Goal: Information Seeking & Learning: Compare options

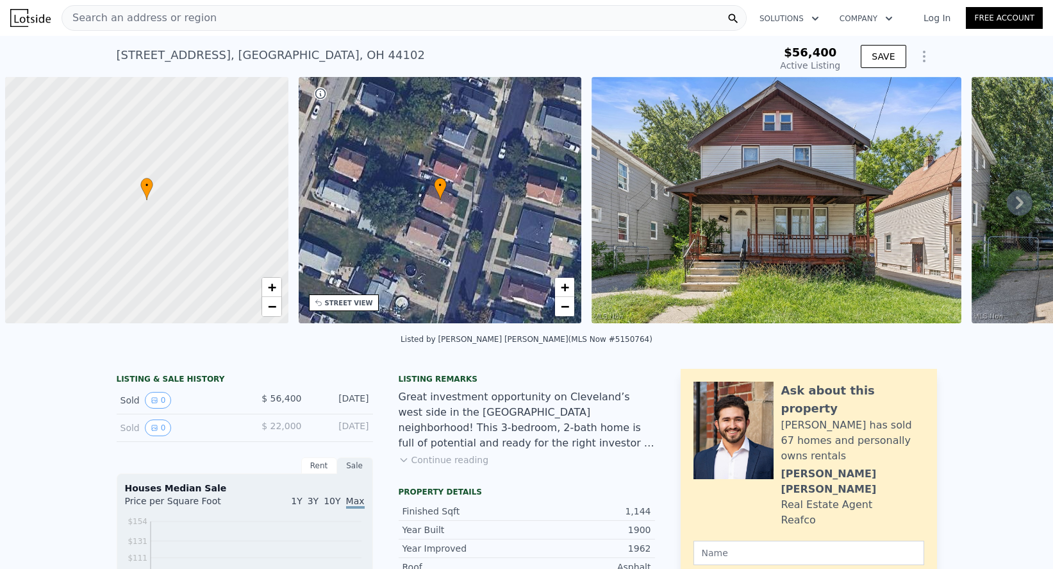
scroll to position [0, 5]
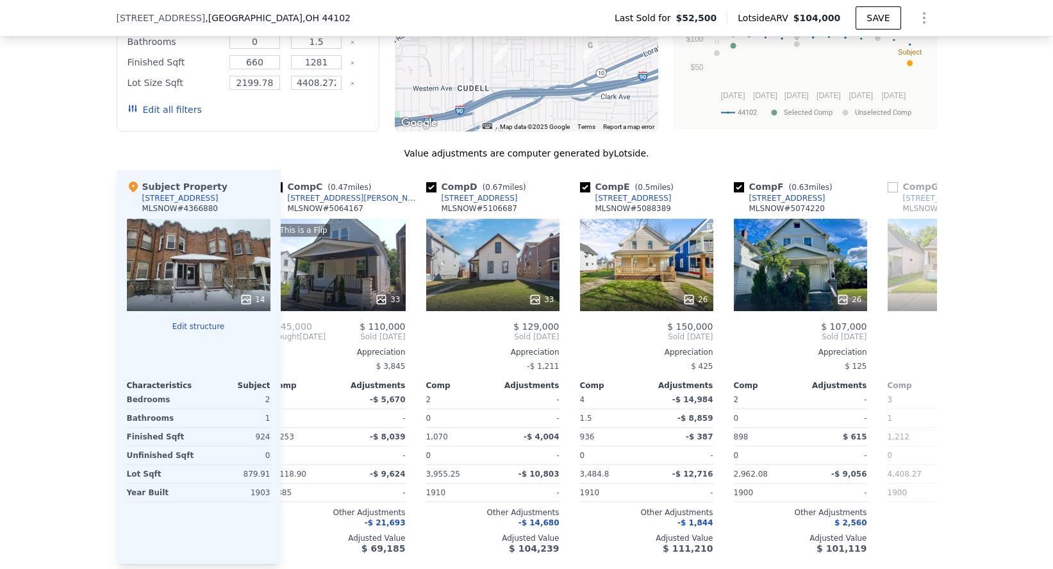
scroll to position [0, 342]
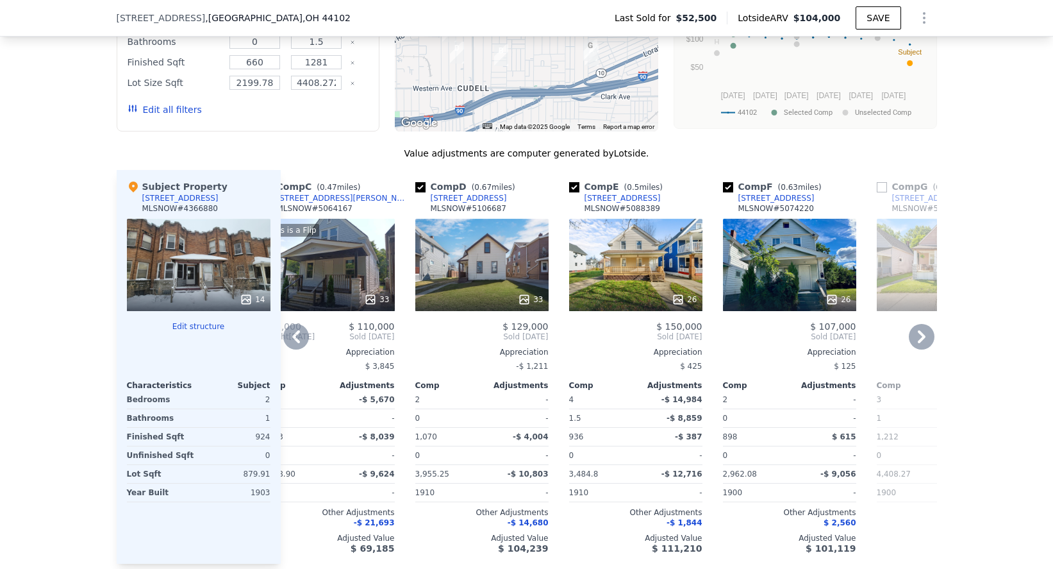
click at [423, 190] on input "checkbox" at bounding box center [420, 187] width 10 height 10
checkbox input "false"
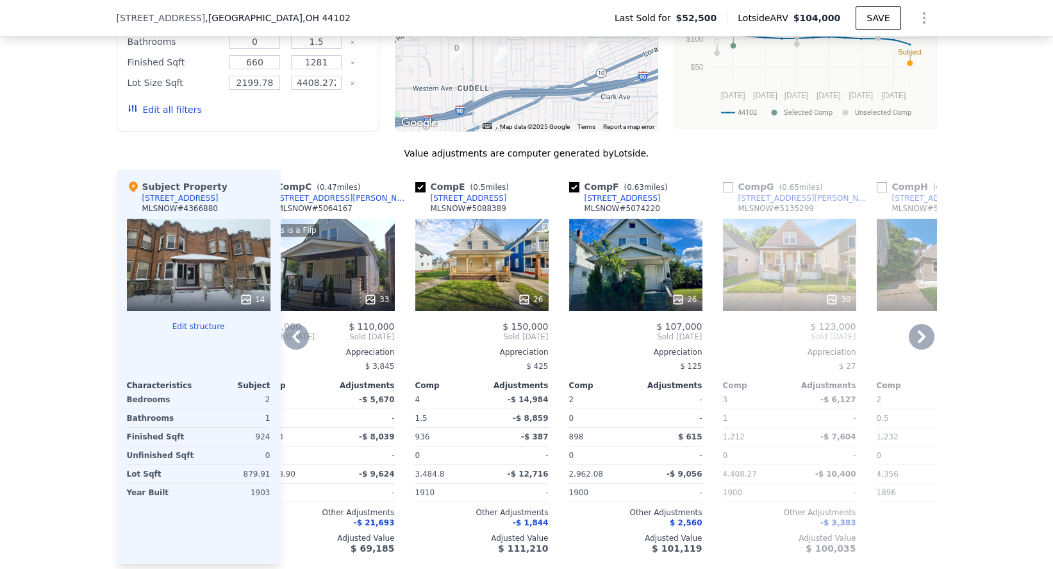
click at [578, 186] on input "checkbox" at bounding box center [574, 187] width 10 height 10
checkbox input "false"
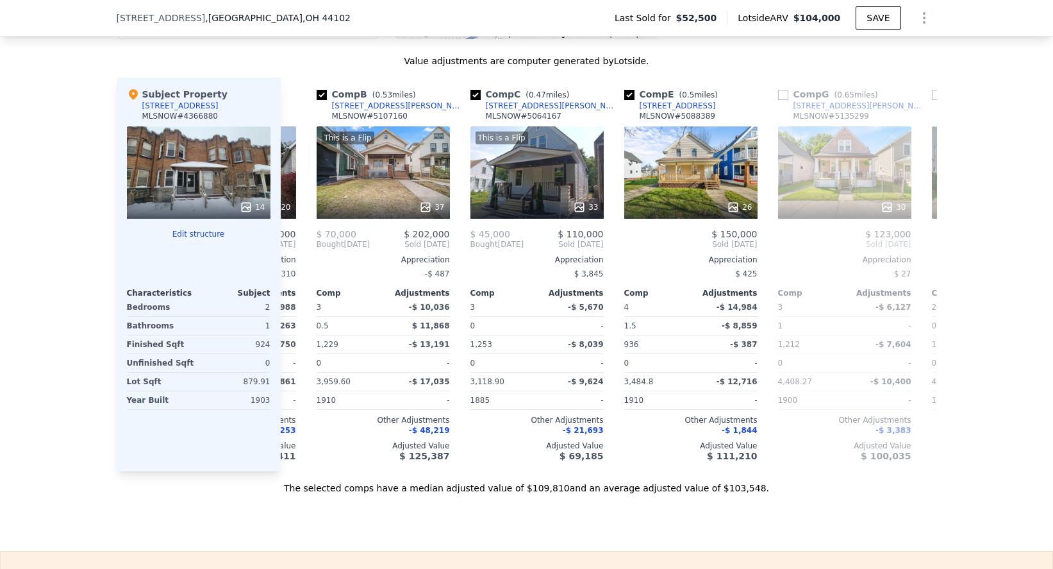
scroll to position [1281, 0]
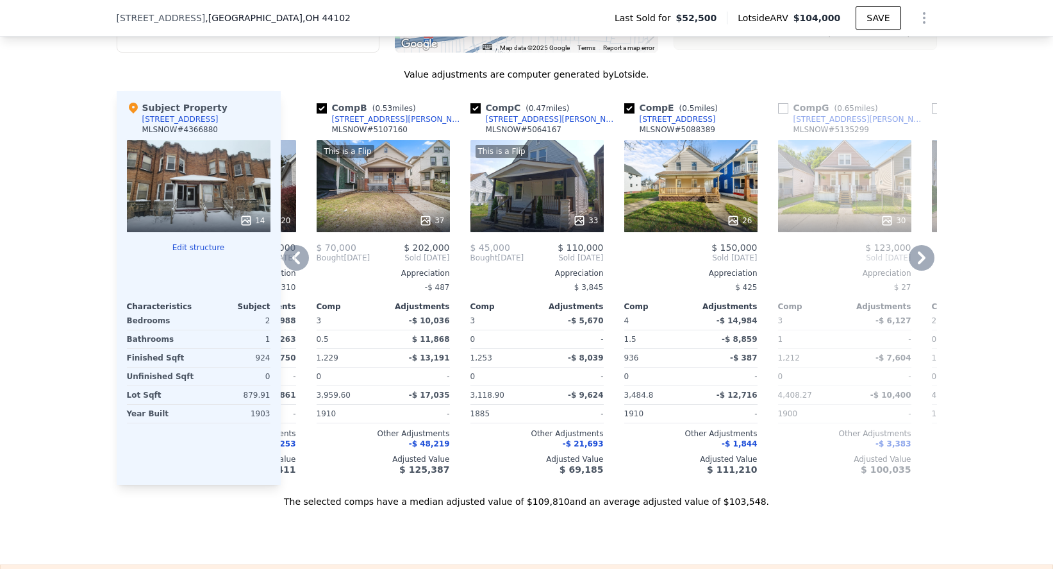
click at [632, 108] on input "checkbox" at bounding box center [629, 108] width 10 height 10
checkbox input "false"
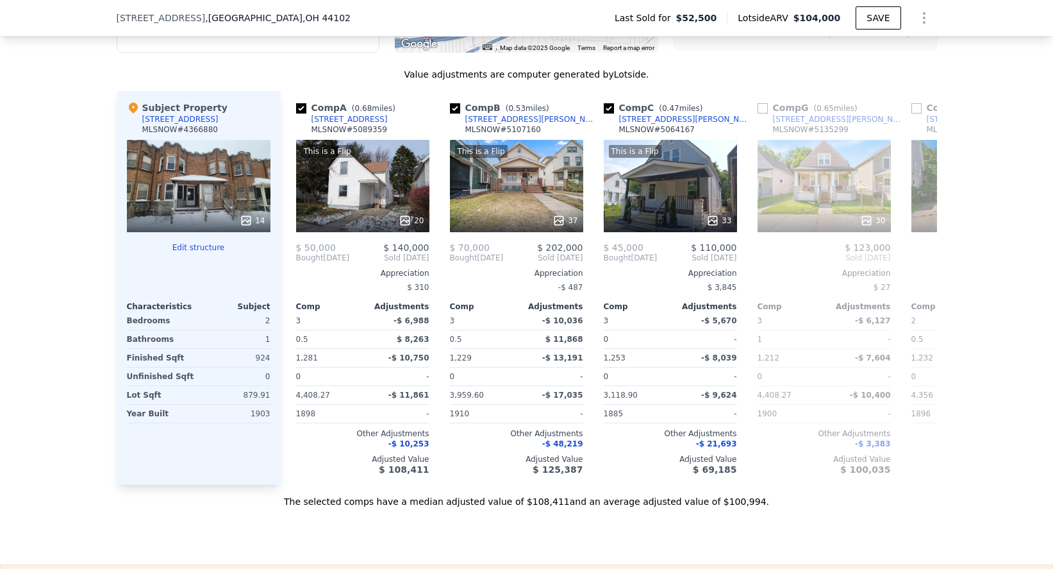
scroll to position [0, 0]
click at [378, 120] on div "Comp A ( 0.68 miles) [STREET_ADDRESS][GEOGRAPHIC_DATA] # 5089359" at bounding box center [362, 120] width 133 height 38
copy div "[STREET_ADDRESS]"
drag, startPoint x: 435, startPoint y: 472, endPoint x: 389, endPoint y: 466, distance: 47.2
click at [389, 466] on div "Comp A ( 0.68 miles) [STREET_ADDRESS] This is a Flip 20 $ 50,000 $ 140,000 Boug…" at bounding box center [609, 288] width 656 height 394
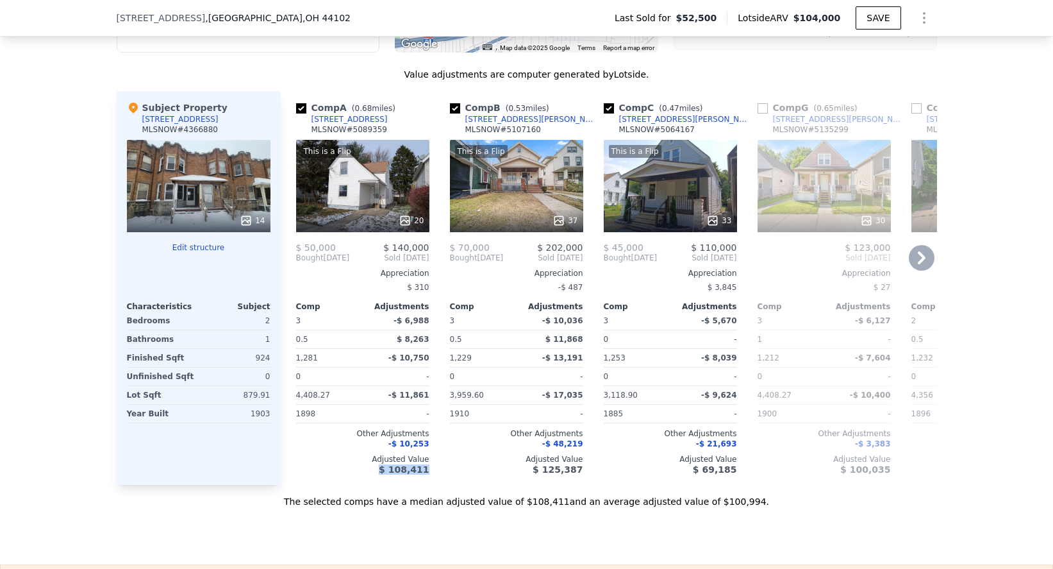
copy span "$ 108,411"
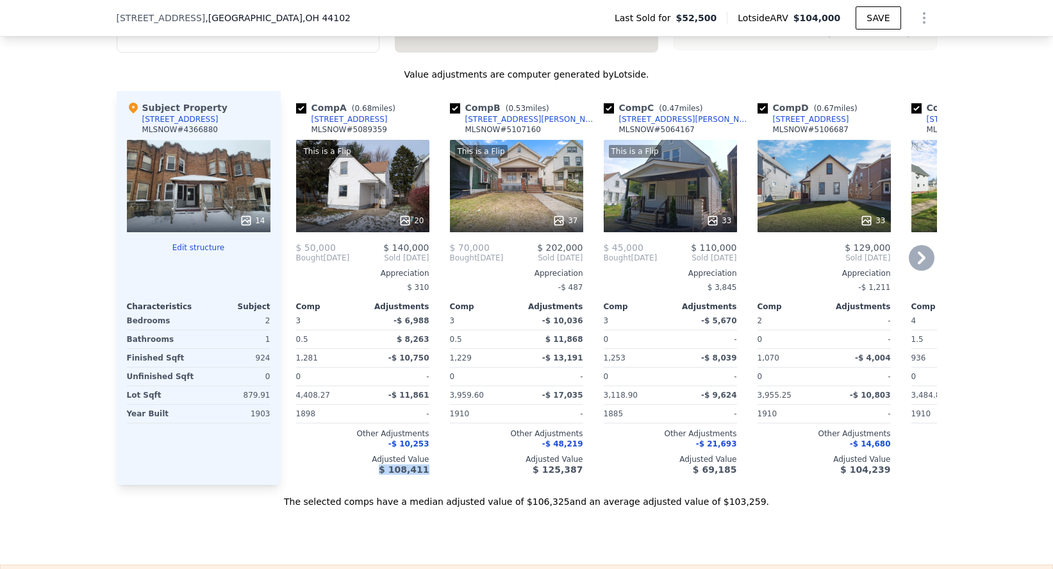
checkbox input "true"
click at [385, 124] on div "MLSNOW # 5089359" at bounding box center [350, 129] width 76 height 10
drag, startPoint x: 378, startPoint y: 119, endPoint x: 310, endPoint y: 119, distance: 68.0
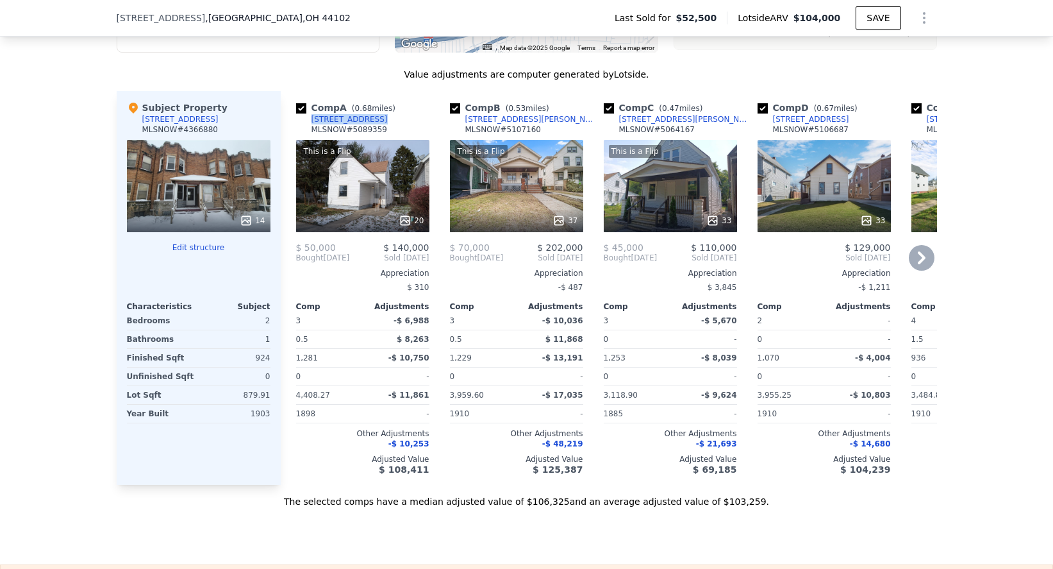
click at [310, 119] on div "Comp A ( 0.68 miles) [STREET_ADDRESS][GEOGRAPHIC_DATA] # 5089359" at bounding box center [362, 120] width 133 height 38
copy div "[STREET_ADDRESS]"
click at [556, 126] on div "Comp B ( 0.53 miles) [STREET_ADDRESS][PERSON_NAME] # 5107160" at bounding box center [516, 120] width 133 height 38
click at [533, 122] on div "Comp B ( 0.53 miles) [STREET_ADDRESS][PERSON_NAME] # 5107160" at bounding box center [516, 120] width 133 height 38
click at [528, 117] on div "Comp B ( 0.53 miles) [STREET_ADDRESS][PERSON_NAME] # 5107160" at bounding box center [516, 120] width 133 height 38
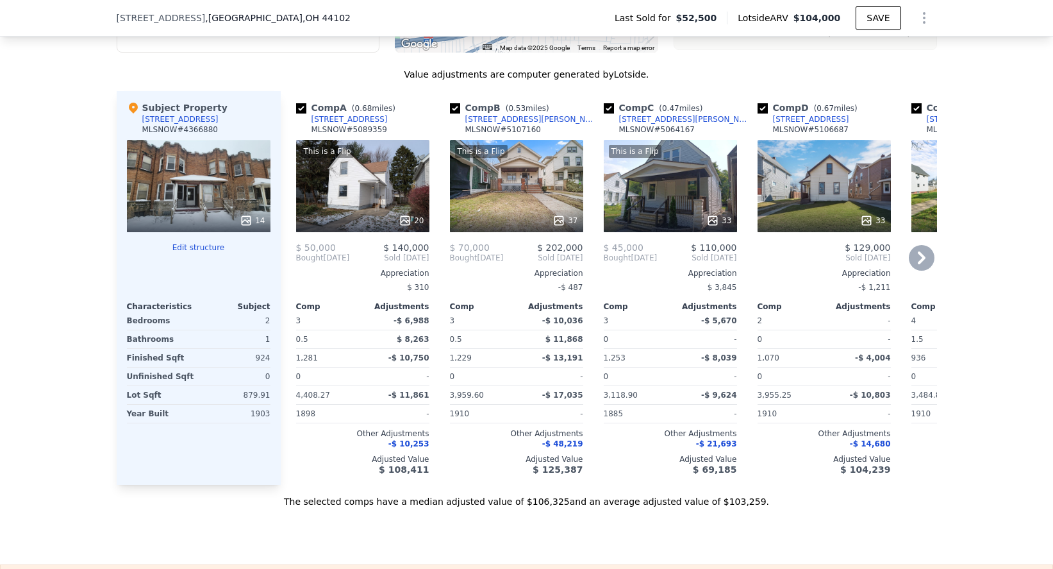
copy div "[STREET_ADDRESS][PERSON_NAME]"
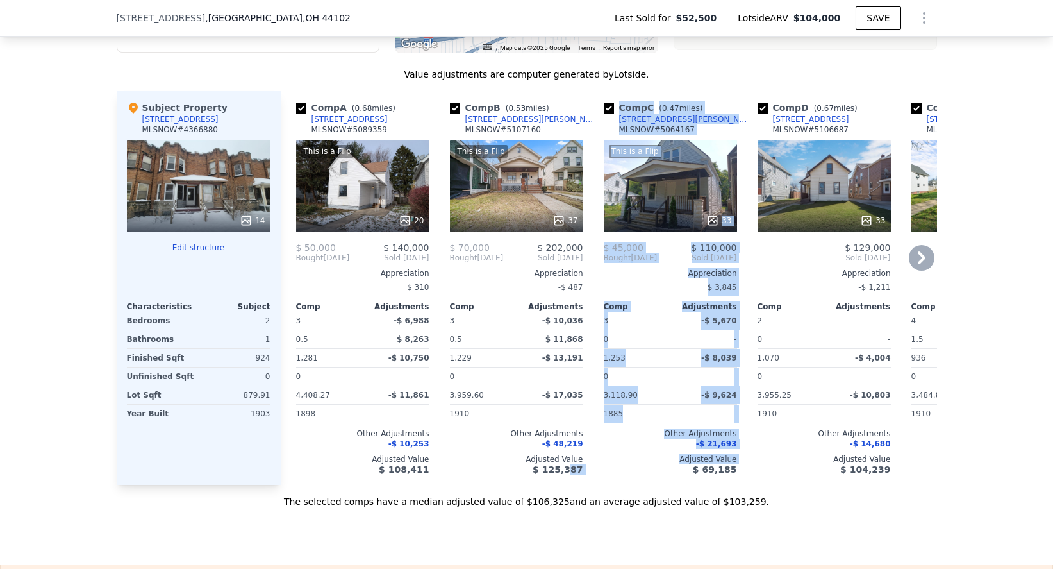
drag, startPoint x: 594, startPoint y: 473, endPoint x: 574, endPoint y: 466, distance: 21.1
click at [574, 466] on div "Comp A ( 0.68 miles) [STREET_ADDRESS] This is a Flip 20 $ 50,000 $ 140,000 Boug…" at bounding box center [609, 288] width 656 height 394
click at [542, 474] on div "Comp B ( 0.53 miles) [STREET_ADDRESS][PERSON_NAME] This is a Flip 37 $ 70,000 $…" at bounding box center [517, 288] width 144 height 394
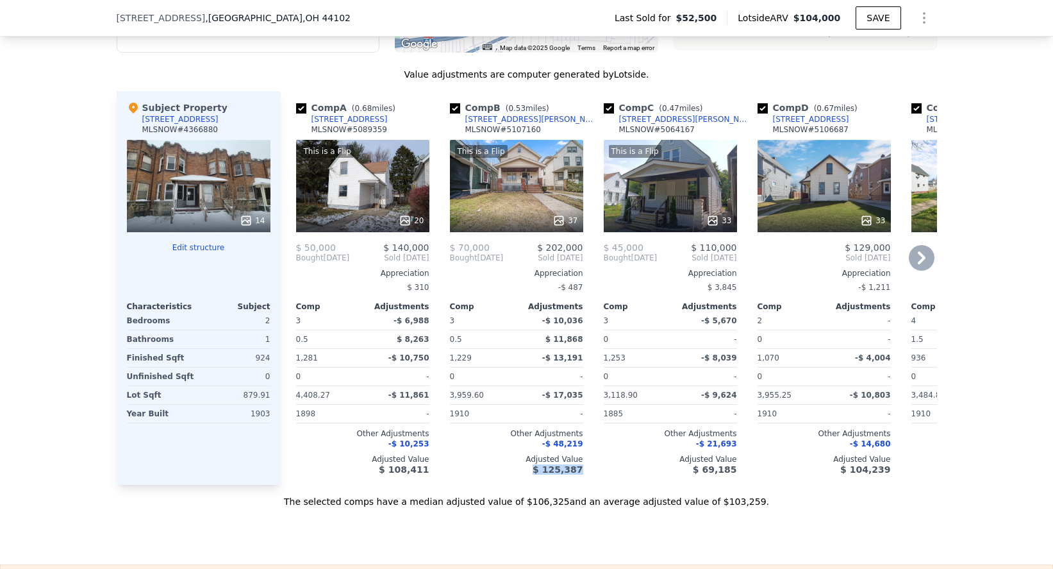
drag, startPoint x: 537, startPoint y: 470, endPoint x: 584, endPoint y: 472, distance: 46.9
click at [584, 472] on div "Comp B ( 0.53 miles) [STREET_ADDRESS][PERSON_NAME] This is a Flip 37 $ 70,000 $…" at bounding box center [517, 288] width 144 height 394
copy span "$ 125,387"
drag, startPoint x: 681, startPoint y: 121, endPoint x: 619, endPoint y: 119, distance: 61.6
click at [619, 119] on div "Comp C ( 0.47 miles) [STREET_ADDRESS][GEOGRAPHIC_DATA][PERSON_NAME] # 5064167" at bounding box center [670, 120] width 133 height 38
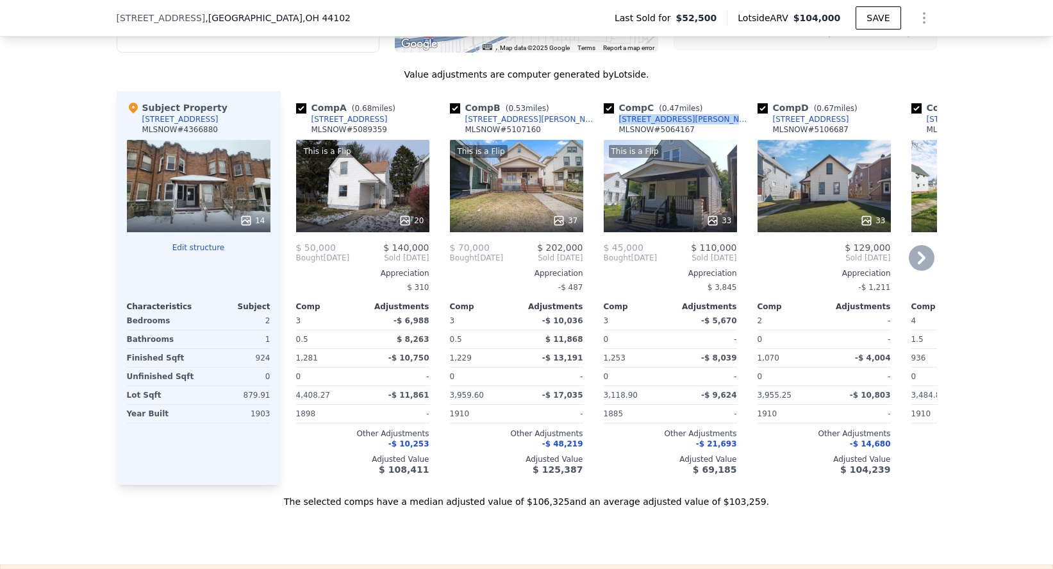
copy div "[STREET_ADDRESS][PERSON_NAME]"
click at [766, 483] on div "Comp D ( 0.67 miles) [STREET_ADDRESS] # 5106687 33 $ 129,000 Sold [DATE] Apprec…" at bounding box center [825, 288] width 144 height 394
drag, startPoint x: 746, startPoint y: 470, endPoint x: 696, endPoint y: 466, distance: 50.8
click at [696, 466] on div "Comp A ( 0.68 miles) [STREET_ADDRESS] This is a Flip 20 $ 50,000 $ 140,000 Boug…" at bounding box center [609, 288] width 656 height 394
copy span "$ 69,185"
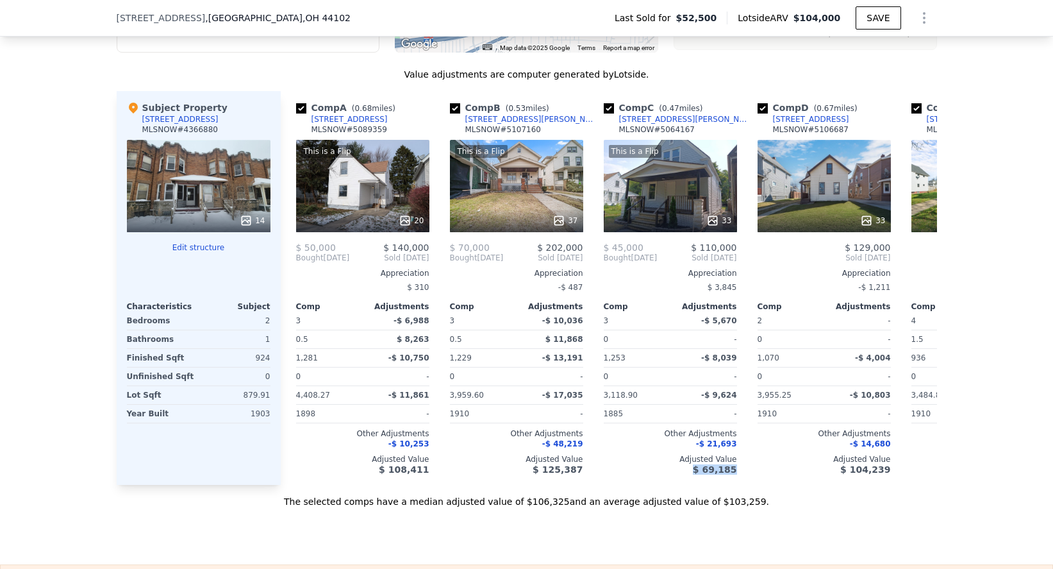
scroll to position [0, -1]
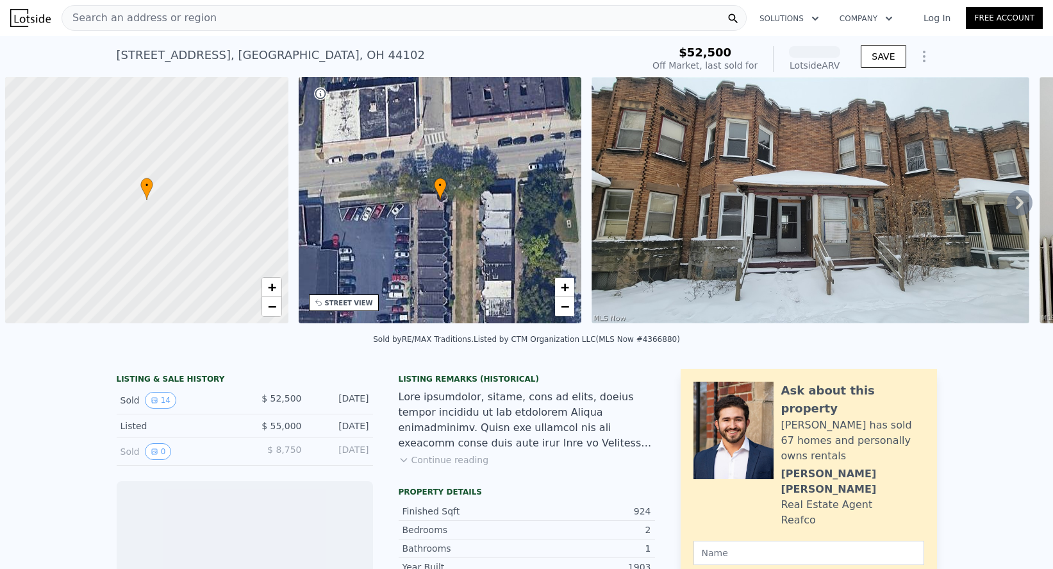
scroll to position [0, 5]
